Goal: Information Seeking & Learning: Find specific page/section

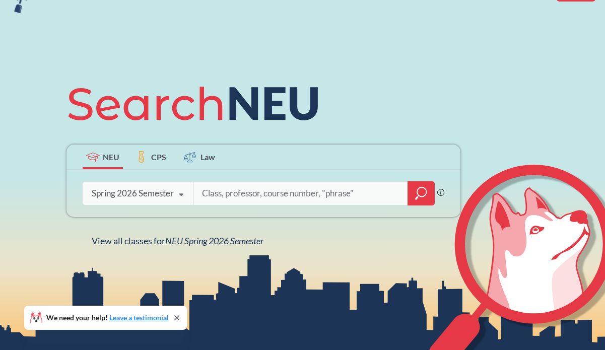
scroll to position [75, 0]
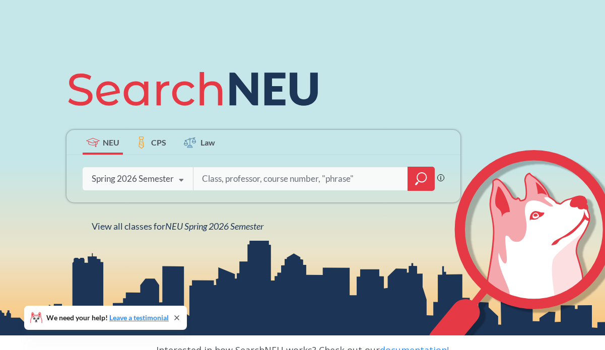
click at [147, 183] on div "Spring 2026 Semester" at bounding box center [133, 178] width 82 height 11
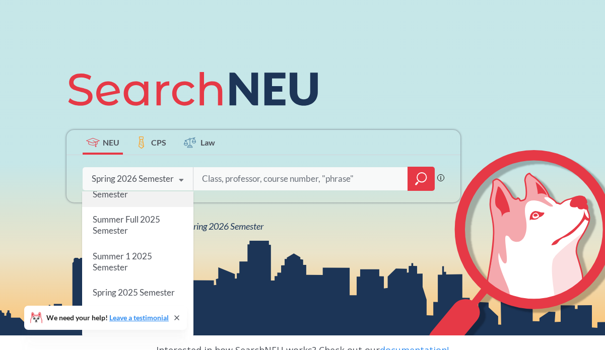
scroll to position [0, 0]
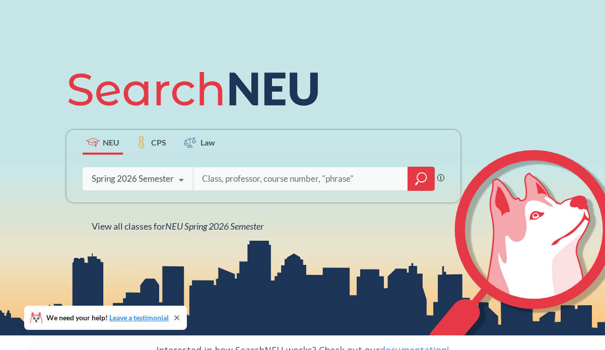
click at [155, 98] on icon at bounding box center [198, 89] width 263 height 56
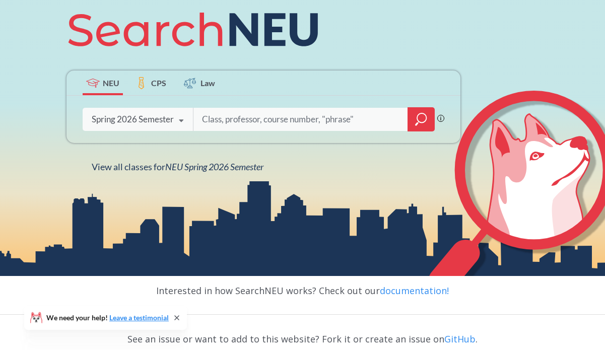
scroll to position [148, 0]
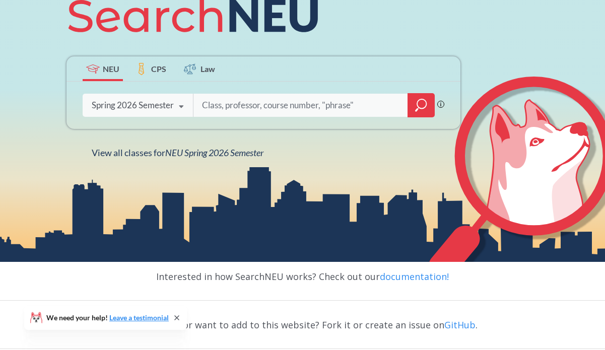
click at [148, 106] on div "Spring 2026 Semester" at bounding box center [133, 105] width 82 height 11
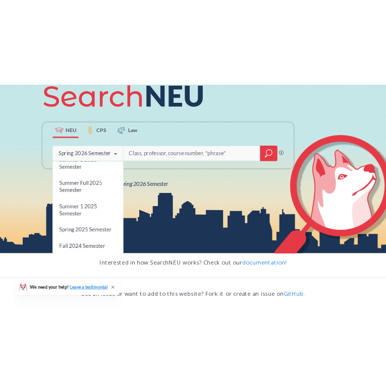
scroll to position [0, 0]
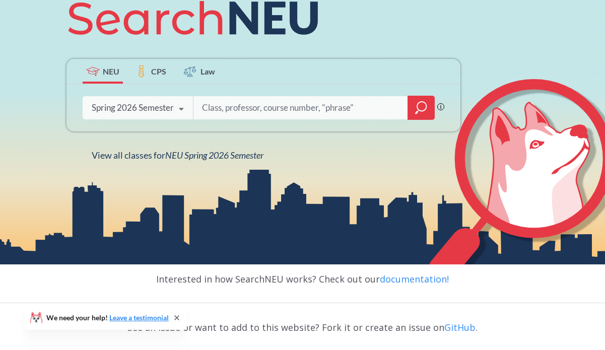
click at [272, 175] on div "NEU CPS Law Phrase search guarantees the exact search appears in the results. E…" at bounding box center [302, 76] width 605 height 378
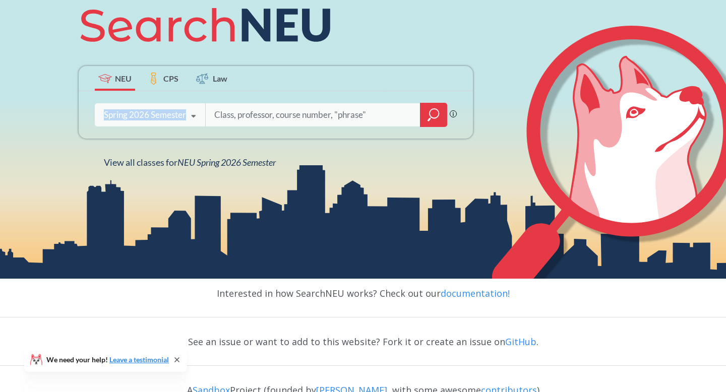
drag, startPoint x: 102, startPoint y: 113, endPoint x: 186, endPoint y: 116, distance: 84.7
click at [186, 116] on div "Spring 2026 Semester Spring 2026 Semester Fall 2025 Semester Summer 2 2025 Seme…" at bounding box center [150, 114] width 110 height 25
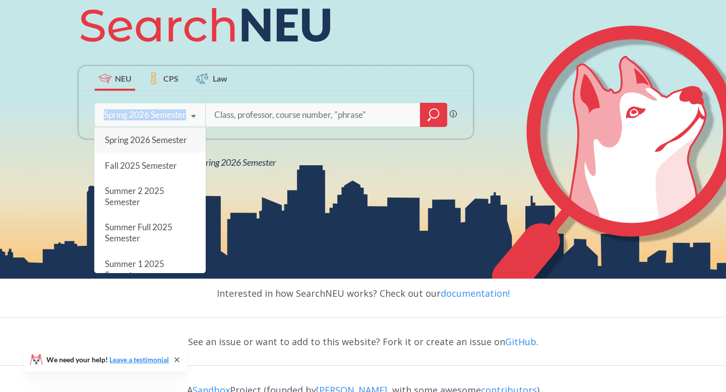
copy div "Spring 2026 Semester"
click at [254, 184] on div "NEU CPS Law Phrase search guarantees the exact search appears in the results. E…" at bounding box center [363, 83] width 726 height 392
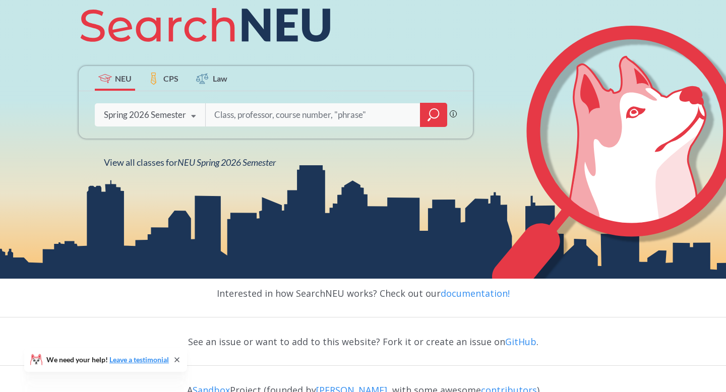
click at [234, 119] on input "search" at bounding box center [313, 114] width 200 height 21
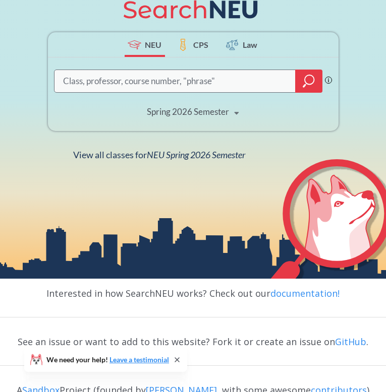
click at [233, 82] on input "search" at bounding box center [175, 81] width 226 height 20
type input "fina"
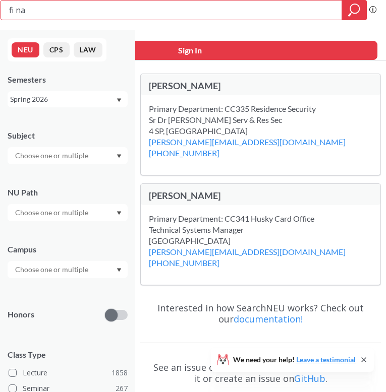
click at [93, 6] on input "fi na" at bounding box center [171, 10] width 326 height 17
type input "fina"
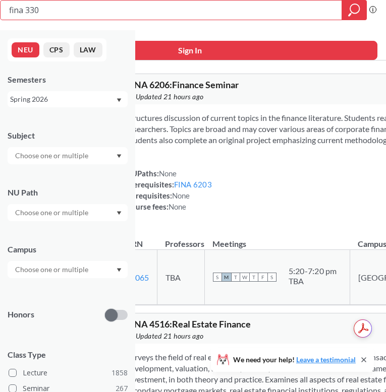
type input "fina 3301"
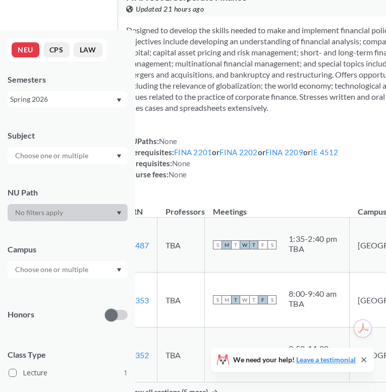
scroll to position [211, 0]
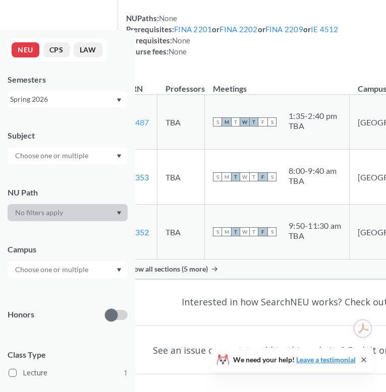
click at [149, 127] on link "30487" at bounding box center [137, 122] width 23 height 10
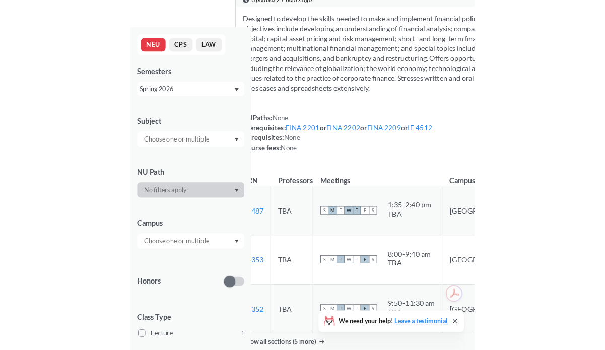
scroll to position [0, 0]
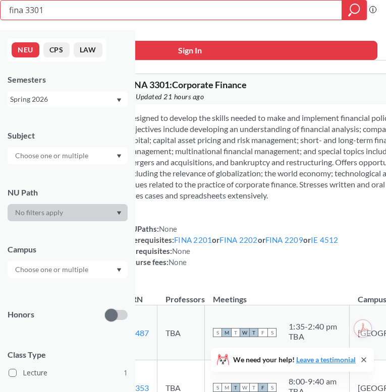
click at [43, 9] on input "fina 3301" at bounding box center [171, 10] width 326 height 17
click at [355, 6] on icon "magnifying glass" at bounding box center [354, 10] width 12 height 14
click at [89, 100] on div "Spring 2026" at bounding box center [62, 99] width 105 height 11
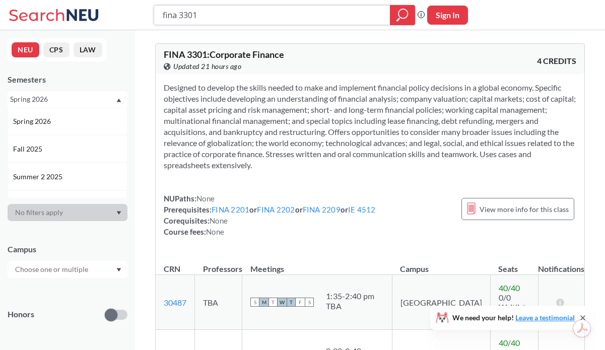
click at [206, 17] on input "fina 3301" at bounding box center [272, 15] width 221 height 17
type input "f"
click at [54, 51] on button "CPS" at bounding box center [56, 49] width 26 height 15
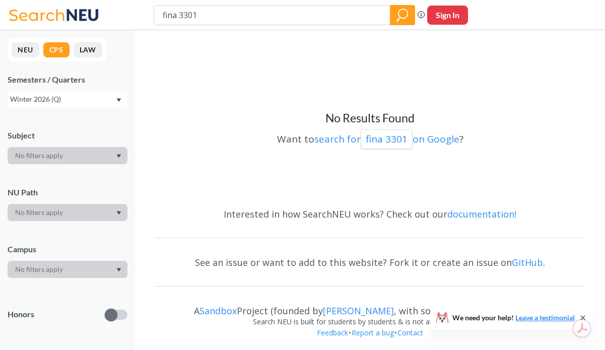
click at [24, 52] on button "NEU" at bounding box center [26, 49] width 28 height 15
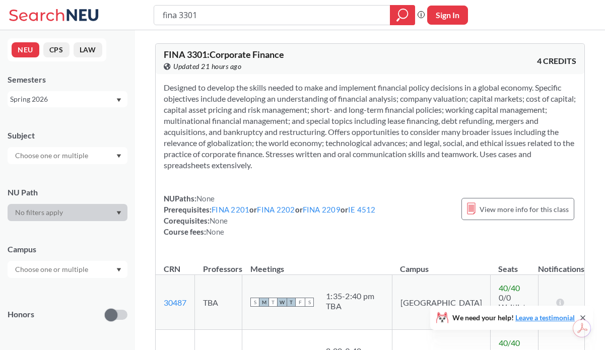
click at [62, 21] on icon at bounding box center [56, 15] width 94 height 20
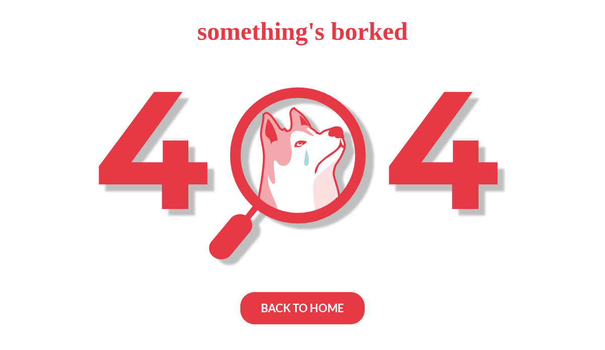
click at [301, 321] on div "BACK TO HOME" at bounding box center [302, 308] width 124 height 32
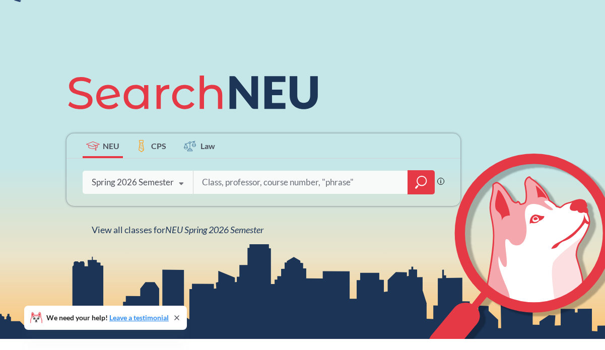
scroll to position [94, 0]
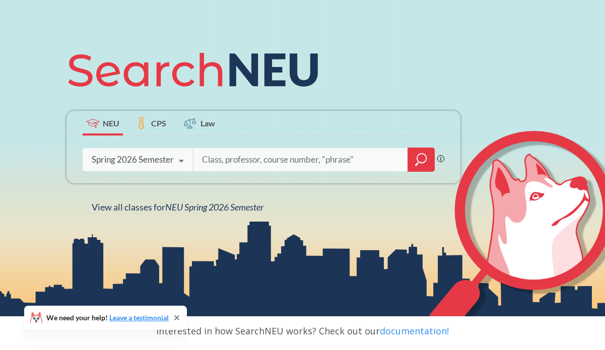
click at [154, 125] on span "CPS" at bounding box center [158, 123] width 15 height 12
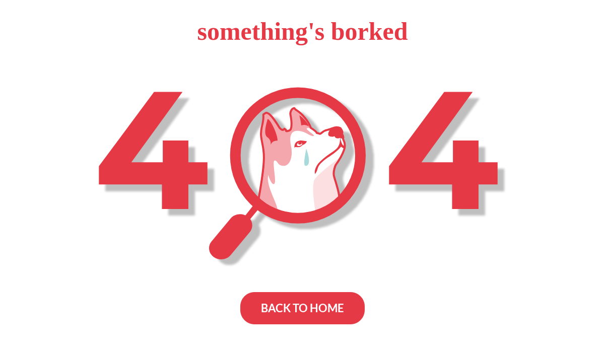
click at [262, 315] on div "BACK TO HOME" at bounding box center [302, 308] width 124 height 32
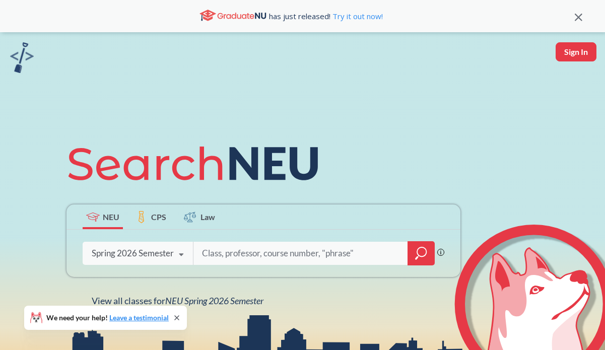
click at [194, 211] on icon at bounding box center [190, 217] width 12 height 12
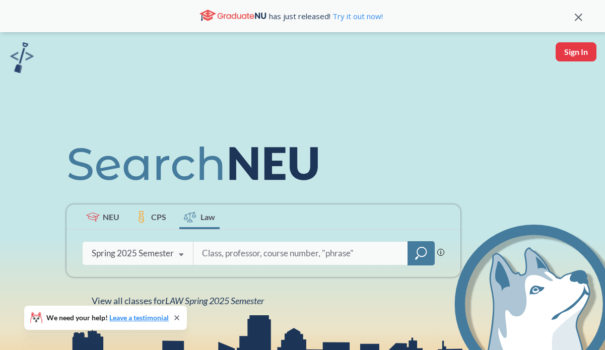
click at [157, 248] on div "Spring 2025 Semester" at bounding box center [133, 253] width 82 height 11
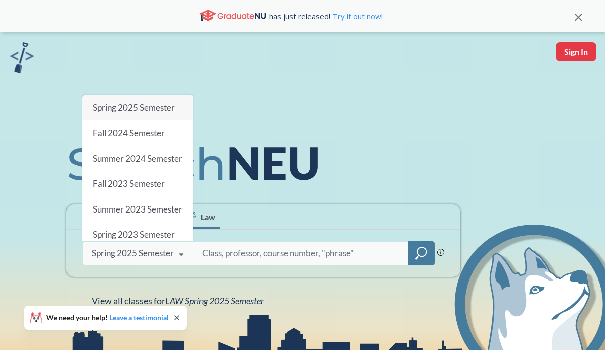
click at [227, 119] on div "NEU CPS Law Phrase search guarantees the exact search appears in the results. E…" at bounding box center [302, 221] width 605 height 378
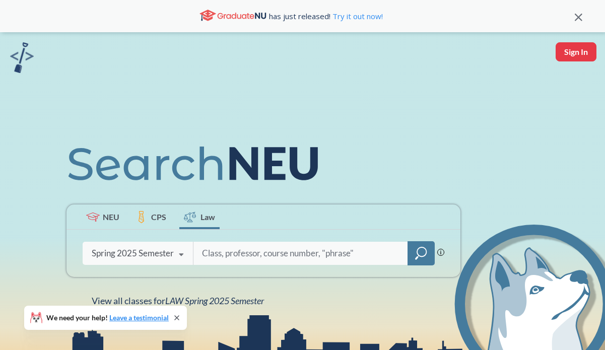
click at [156, 215] on span "CPS" at bounding box center [158, 217] width 15 height 12
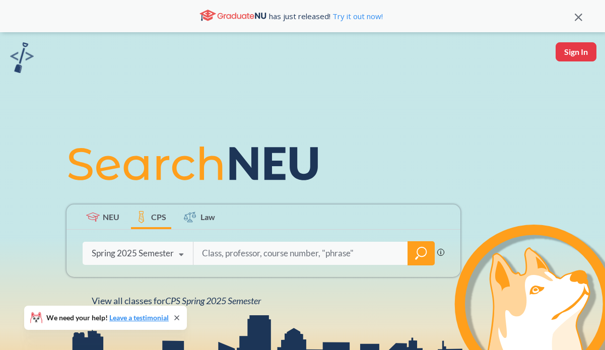
click at [157, 252] on div "Spring 2025 Semester" at bounding box center [133, 253] width 82 height 11
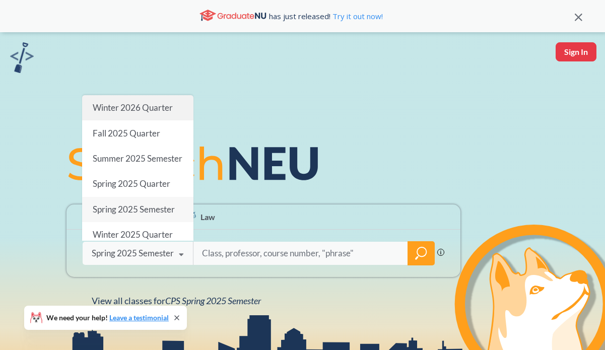
click at [154, 113] on div "Winter 2026 Quarter" at bounding box center [137, 107] width 111 height 25
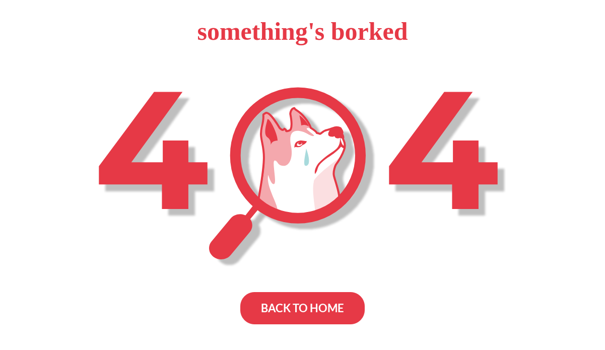
click at [294, 320] on div "BACK TO HOME" at bounding box center [302, 308] width 124 height 32
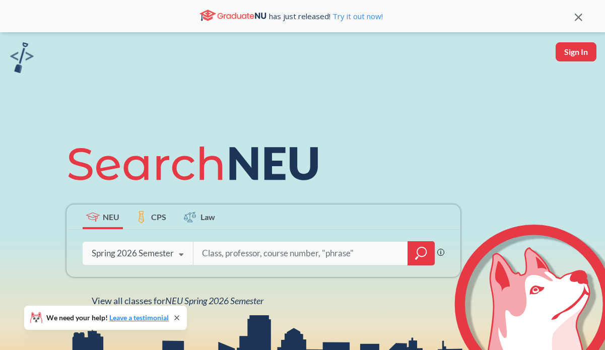
click at [142, 257] on div "Spring 2026 Semester" at bounding box center [133, 253] width 82 height 11
click at [220, 101] on div "NEU CPS Law Phrase search guarantees the exact search appears in the results. E…" at bounding box center [302, 221] width 605 height 378
click at [146, 218] on icon at bounding box center [141, 217] width 11 height 12
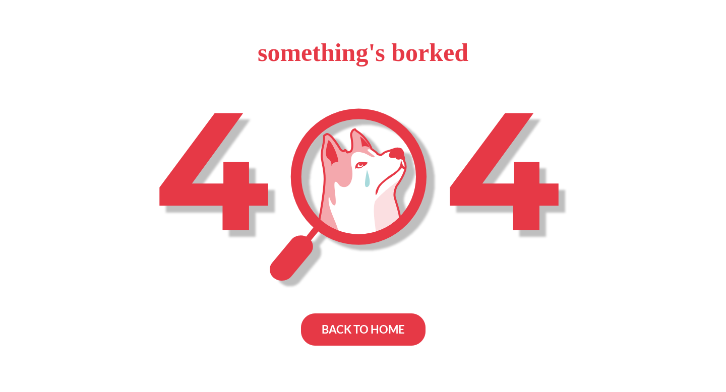
click at [356, 337] on div "BACK TO HOME" at bounding box center [363, 329] width 124 height 32
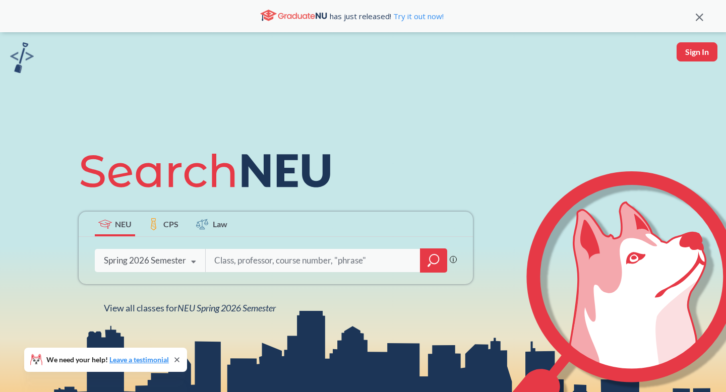
click at [162, 227] on label "CPS" at bounding box center [163, 224] width 40 height 25
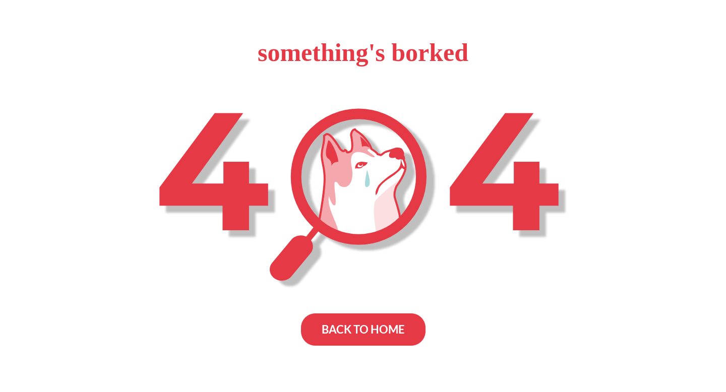
click at [360, 335] on div "BACK TO HOME" at bounding box center [363, 329] width 124 height 32
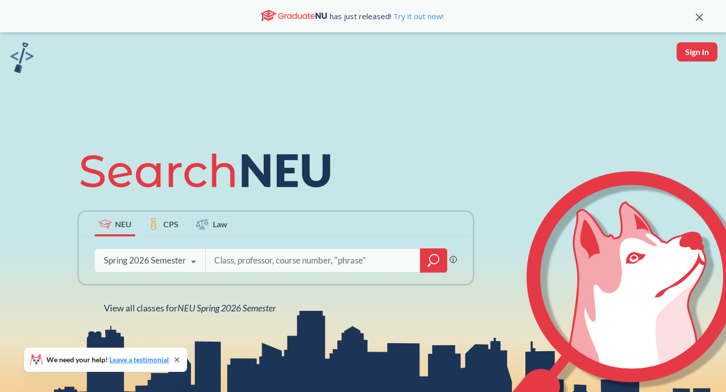
click at [160, 262] on div "Spring 2026 Semester" at bounding box center [145, 260] width 82 height 11
click at [167, 79] on div "NEU CPS Law Phrase search guarantees the exact search appears in the results. E…" at bounding box center [363, 228] width 726 height 392
click at [163, 221] on label "CPS" at bounding box center [163, 224] width 40 height 25
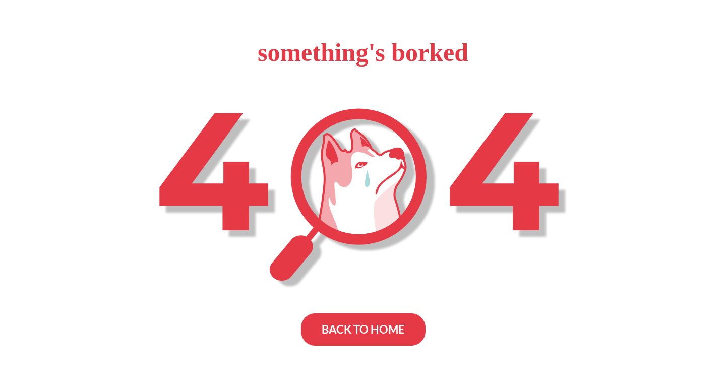
click at [357, 329] on div "BACK TO HOME" at bounding box center [363, 329] width 124 height 32
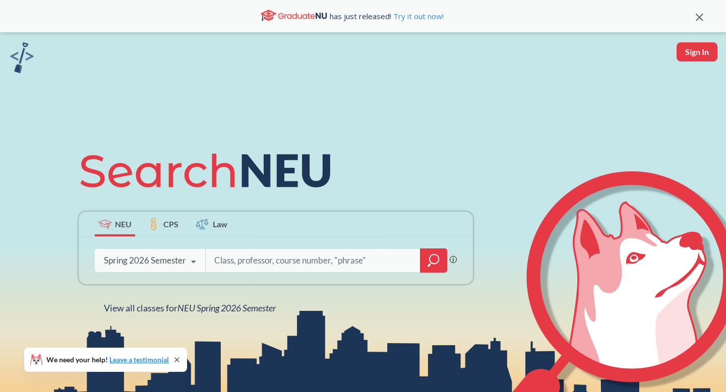
click at [160, 221] on label "CPS" at bounding box center [163, 224] width 40 height 25
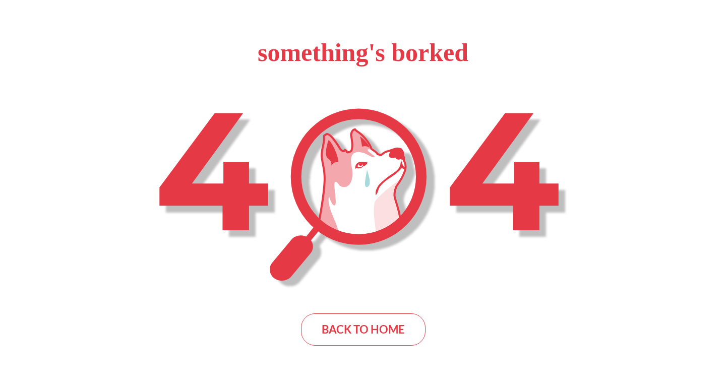
click at [354, 352] on div "something's borked BACK TO HOME" at bounding box center [363, 196] width 726 height 392
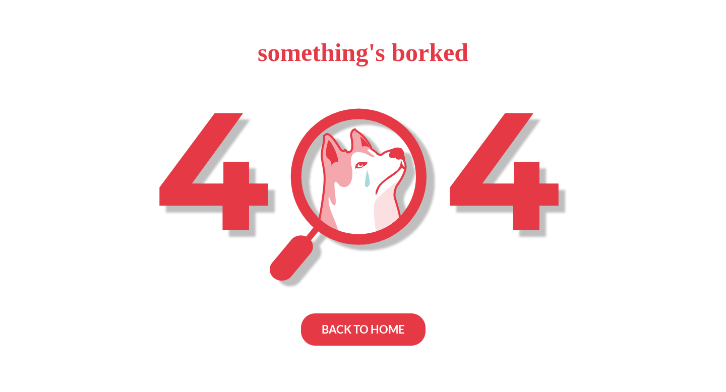
click at [354, 319] on div "BACK TO HOME" at bounding box center [363, 329] width 124 height 32
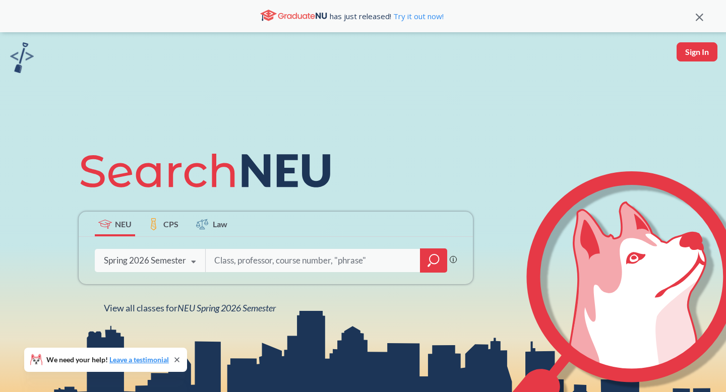
click at [422, 252] on div at bounding box center [433, 260] width 27 height 24
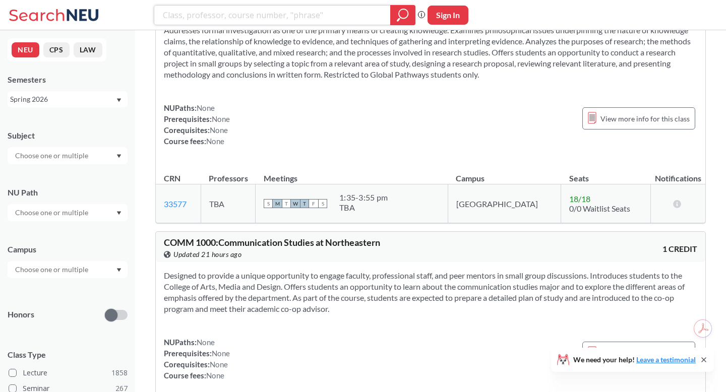
scroll to position [1443, 0]
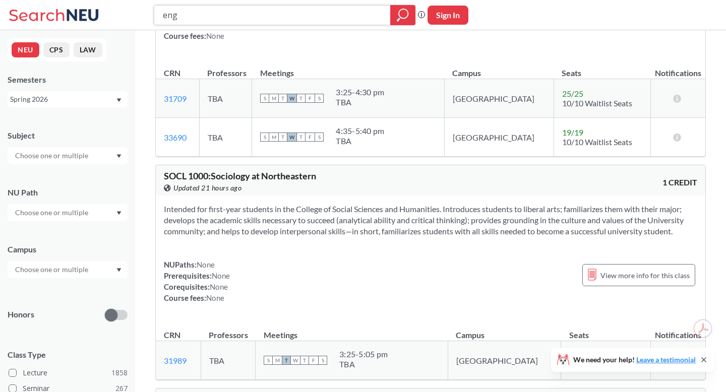
type input "en gw"
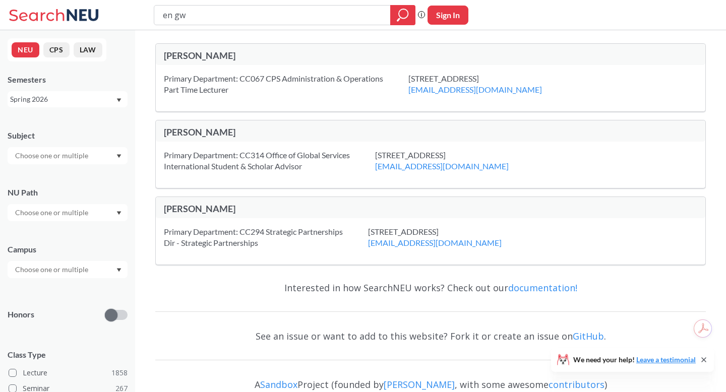
click at [175, 15] on input "en gw" at bounding box center [272, 15] width 221 height 17
click at [213, 19] on input "engw" at bounding box center [272, 15] width 221 height 17
type input "engw 3304"
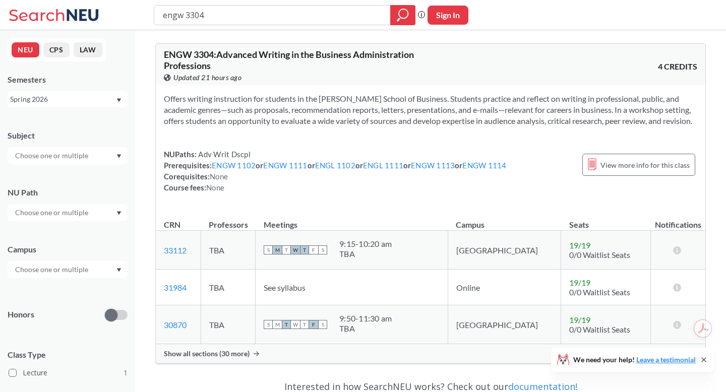
scroll to position [145, 0]
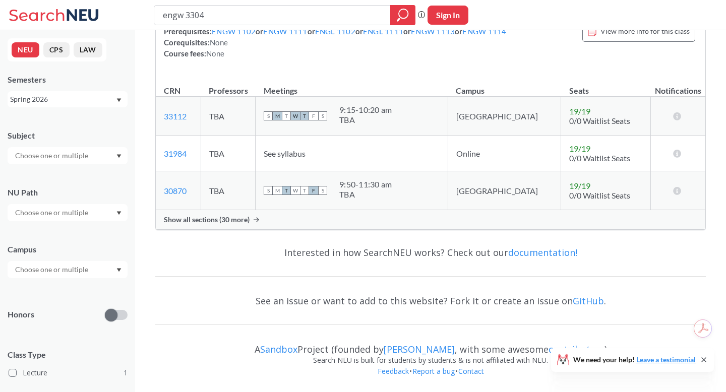
click at [211, 220] on span "Show all sections (30 more)" at bounding box center [207, 219] width 86 height 9
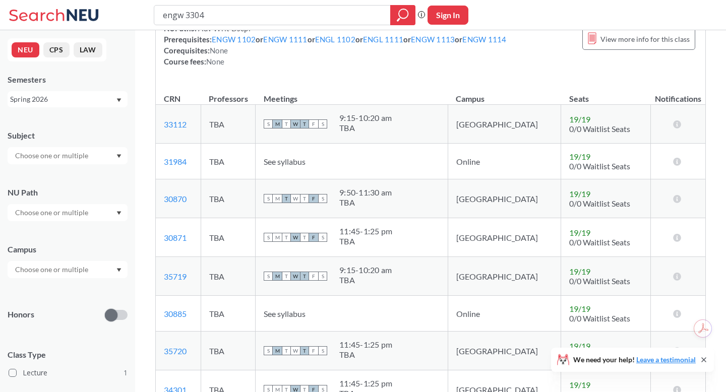
scroll to position [0, 0]
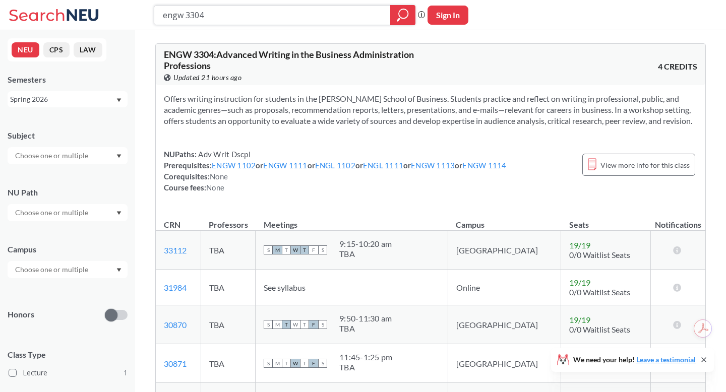
click at [214, 19] on input "engw 3304" at bounding box center [272, 15] width 221 height 17
type input "e"
click at [397, 20] on icon "magnifying glass" at bounding box center [398, 20] width 3 height 4
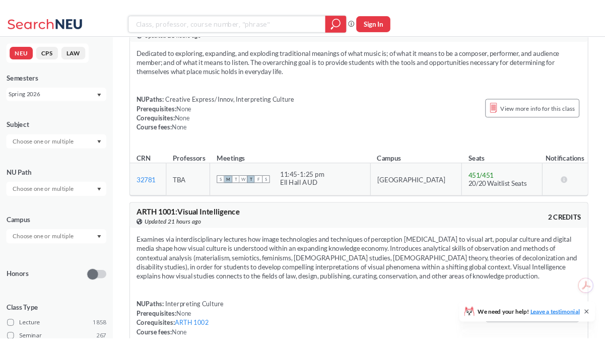
scroll to position [6561, 0]
